Goal: Task Accomplishment & Management: Use online tool/utility

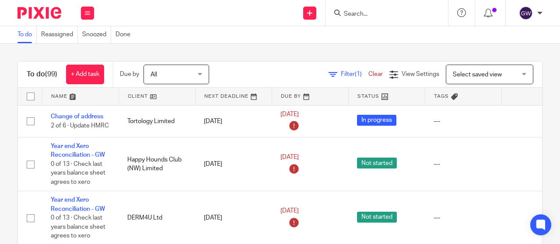
click at [362, 14] on input "Search" at bounding box center [382, 14] width 79 height 8
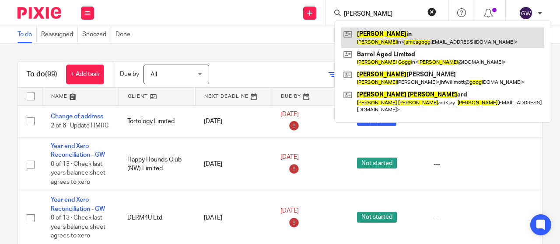
type input "james gogg"
click at [375, 39] on link at bounding box center [442, 38] width 203 height 20
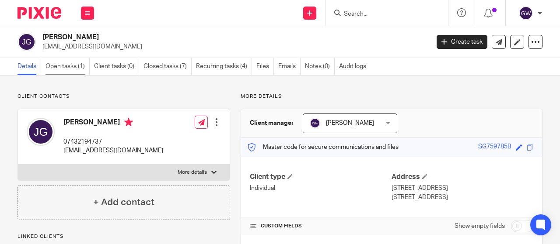
click at [86, 65] on link "Open tasks (1)" at bounding box center [67, 66] width 44 height 17
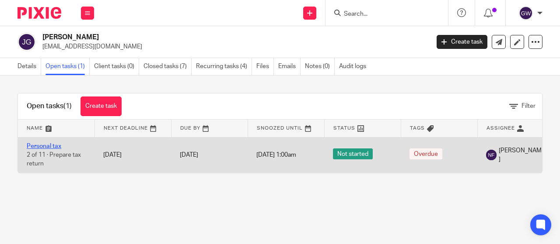
click at [47, 144] on link "Personal tax" at bounding box center [44, 146] width 35 height 6
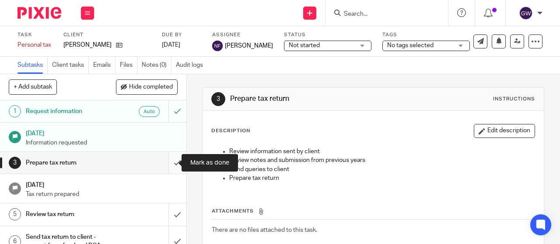
click at [170, 160] on input "submit" at bounding box center [93, 163] width 186 height 22
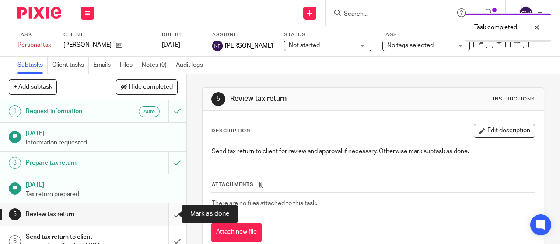
click at [171, 212] on input "submit" at bounding box center [93, 215] width 186 height 22
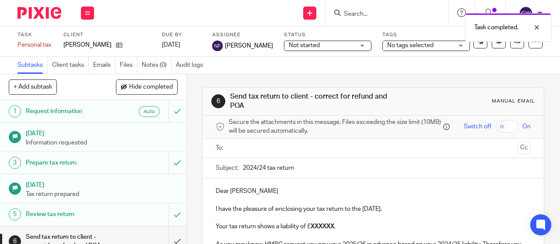
click at [232, 146] on input "text" at bounding box center [373, 148] width 282 height 10
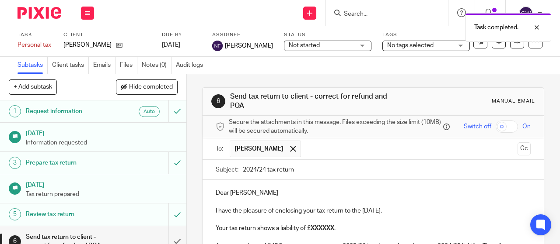
click at [263, 170] on input "2024/24 tax return" at bounding box center [387, 170] width 288 height 20
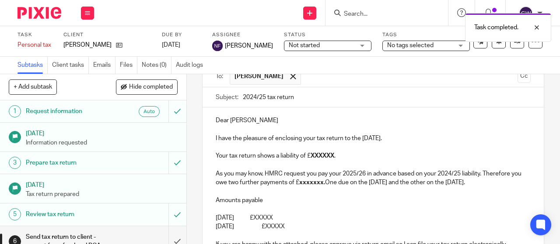
scroll to position [131, 0]
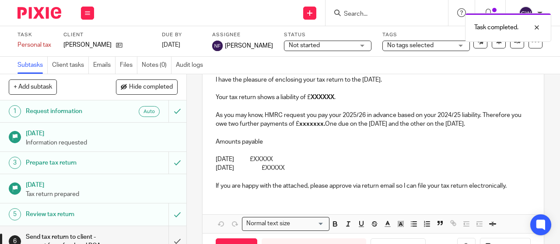
type input "2024/25 tax return"
drag, startPoint x: 335, startPoint y: 173, endPoint x: 310, endPoint y: 99, distance: 78.0
click at [310, 99] on div "Dear [PERSON_NAME] I have the pleasure of enclosing your tax return to the [DAT…" at bounding box center [372, 123] width 341 height 148
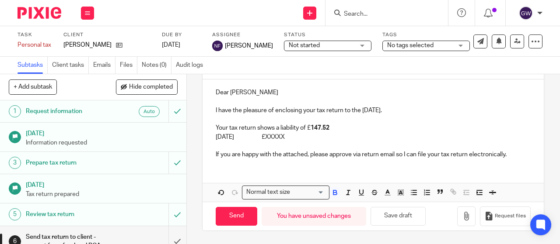
scroll to position [110, 0]
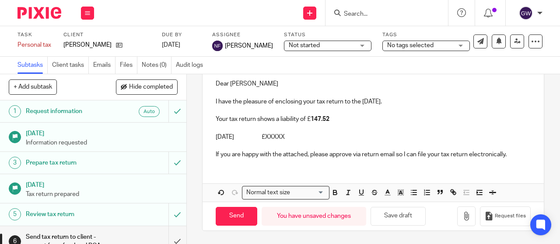
drag, startPoint x: 305, startPoint y: 138, endPoint x: 195, endPoint y: 133, distance: 109.8
click at [195, 133] on div "6 Send tax return to client - correct for refund and POA Manual email Secure th…" at bounding box center [373, 159] width 373 height 170
click at [332, 120] on p "Your tax return shows a liability of £ 147.52" at bounding box center [373, 119] width 315 height 9
click at [352, 135] on p "This amount is payable on the [DATE]." at bounding box center [373, 137] width 315 height 9
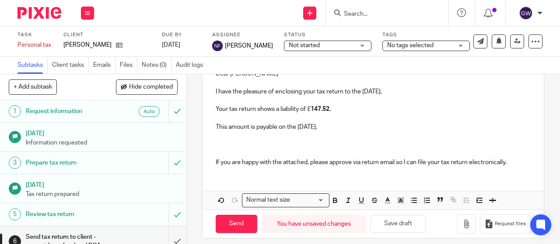
scroll to position [128, 0]
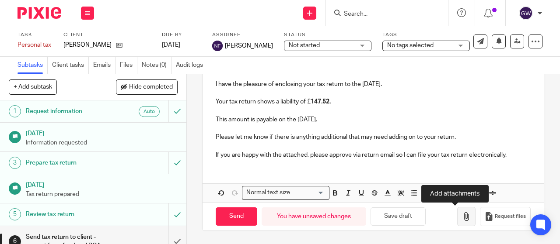
click at [457, 216] on button "button" at bounding box center [466, 217] width 18 height 20
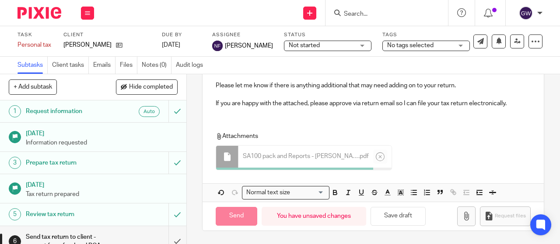
scroll to position [177, 0]
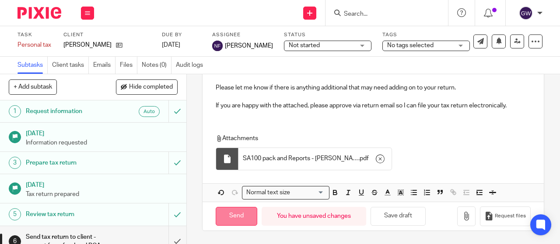
click at [252, 218] on input "Send" at bounding box center [237, 216] width 42 height 19
type input "Sent"
